Goal: Find specific page/section: Find specific page/section

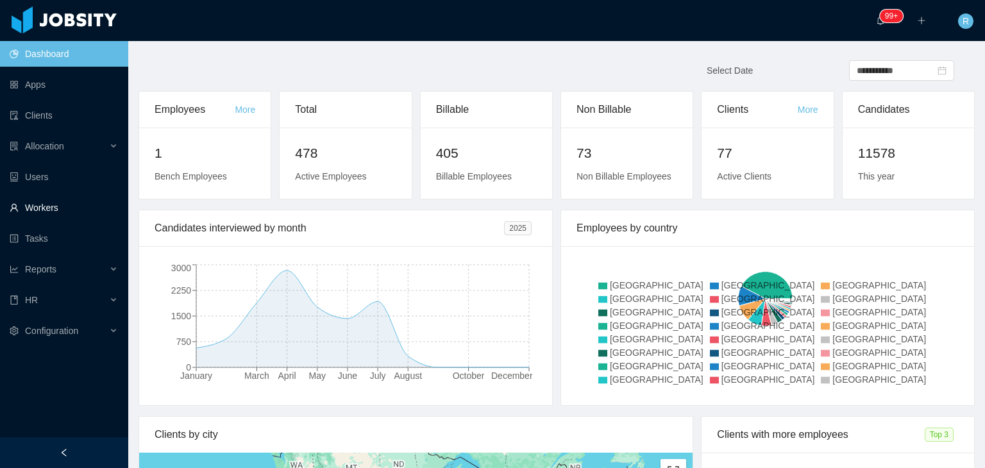
click at [54, 208] on link "Workers" at bounding box center [64, 208] width 108 height 26
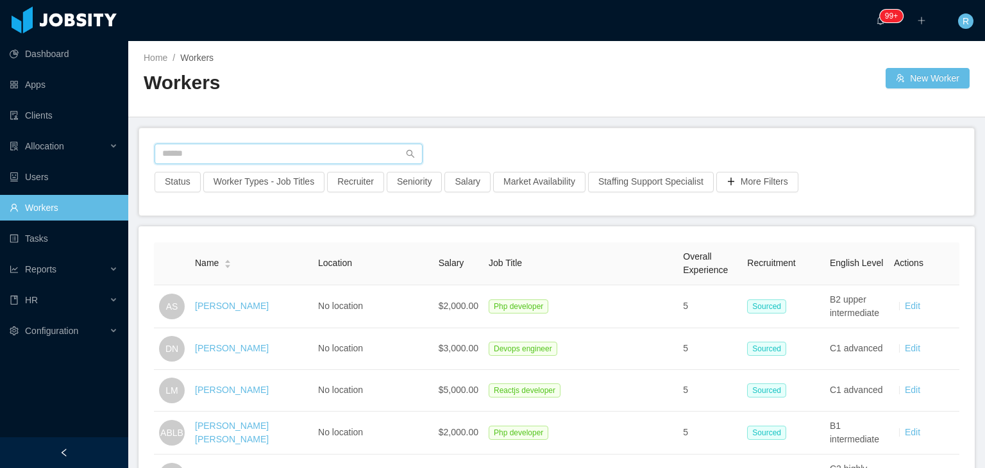
click at [305, 157] on input "text" at bounding box center [289, 154] width 268 height 21
paste input "**********"
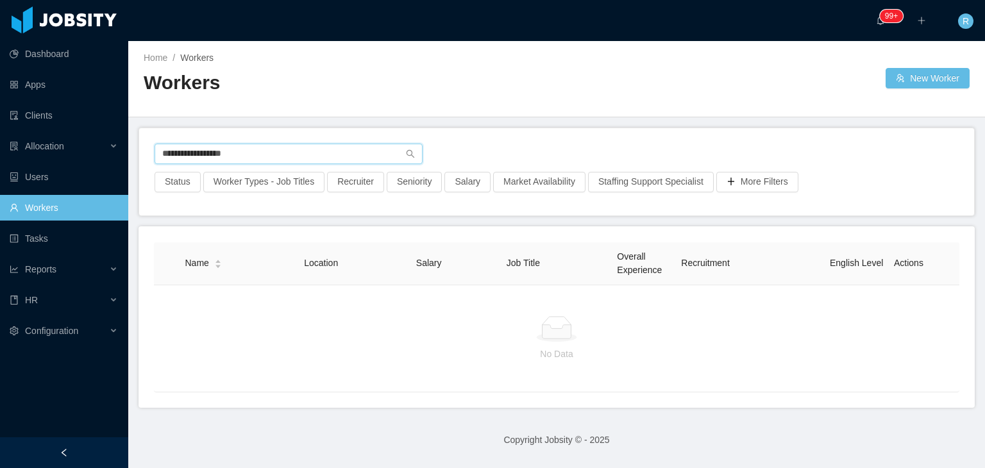
type input "**********"
